Goal: Information Seeking & Learning: Learn about a topic

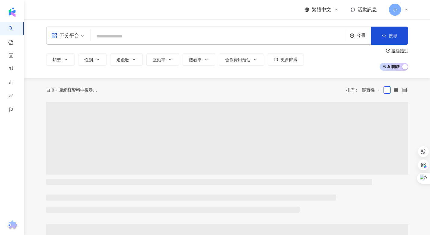
click at [120, 41] on input "search" at bounding box center [219, 35] width 252 height 11
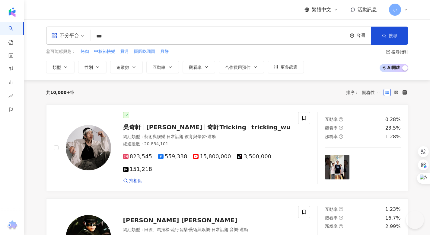
type input "***"
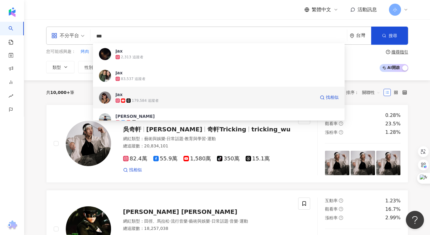
click at [175, 91] on div "Jax 179,584 追蹤者 找相似" at bounding box center [219, 98] width 252 height 22
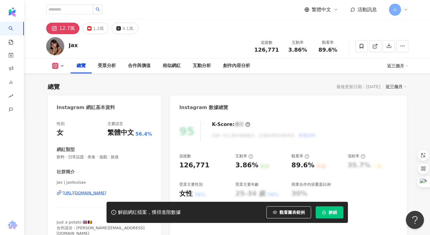
scroll to position [452, 0]
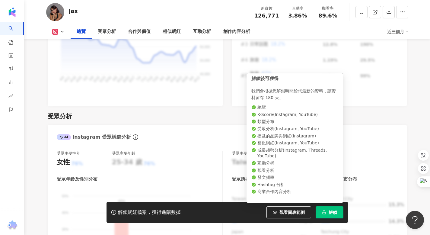
click at [325, 212] on icon "lock" at bounding box center [324, 212] width 4 height 4
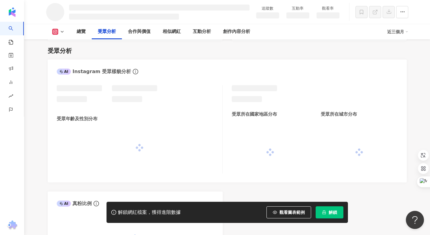
scroll to position [445, 0]
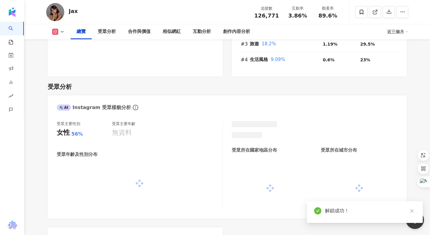
scroll to position [452, 0]
